Goal: Book appointment/travel/reservation

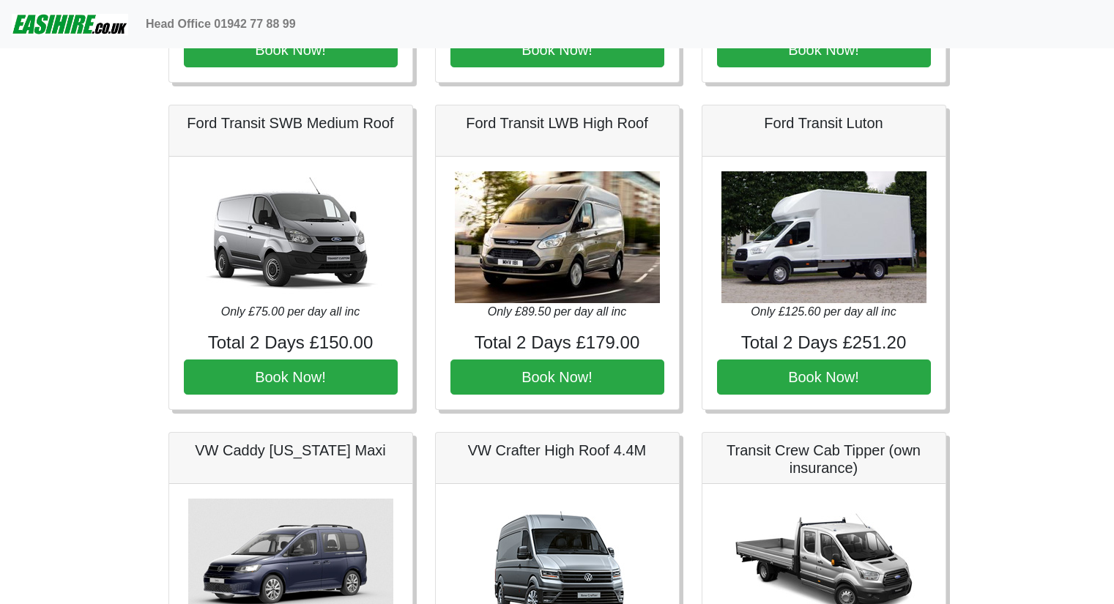
scroll to position [659, 0]
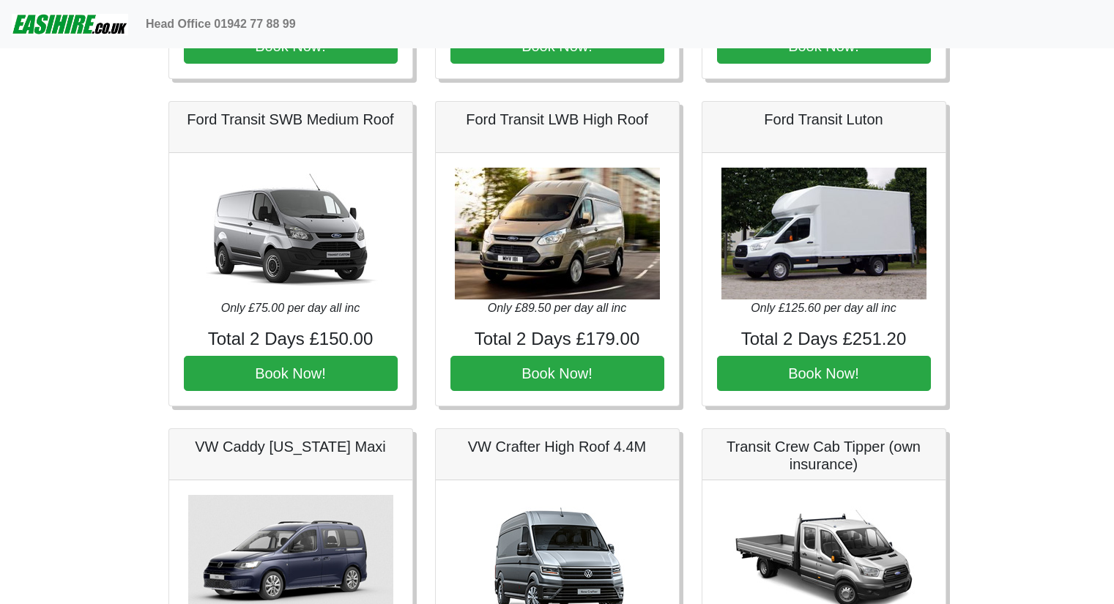
click at [311, 228] on img at bounding box center [290, 234] width 205 height 132
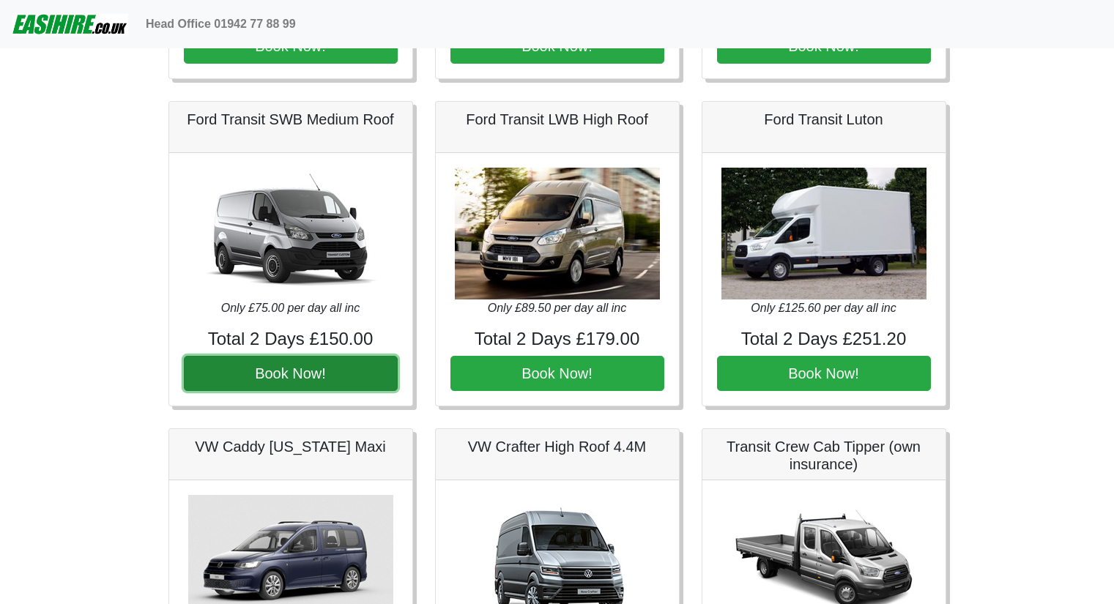
click at [303, 370] on button "Book Now!" at bounding box center [291, 373] width 214 height 35
